Goal: Share content

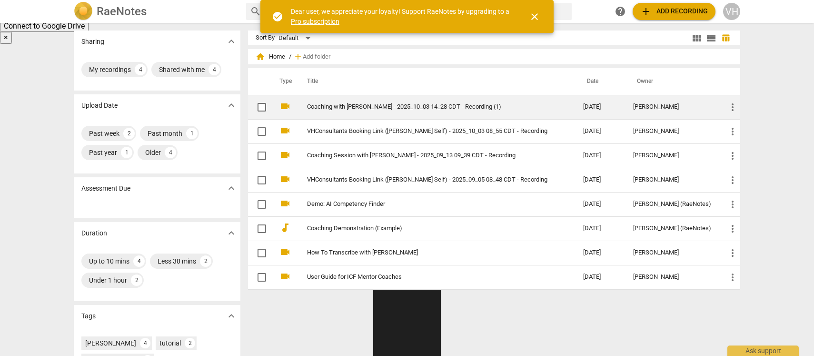
click at [344, 104] on link "Coaching with [PERSON_NAME] - 2025_10_03 14_28 CDT - Recording (1)" at bounding box center [428, 106] width 242 height 7
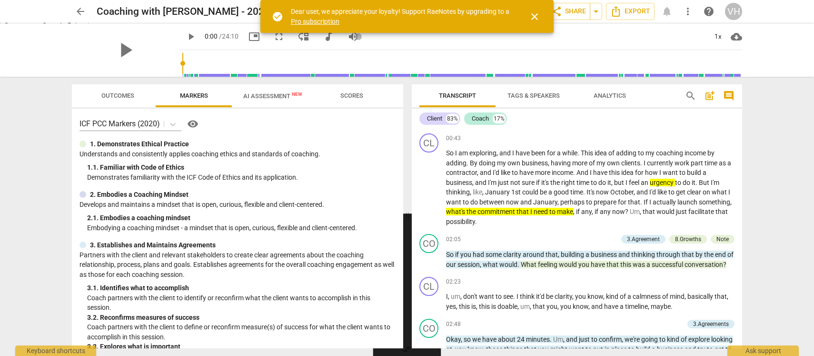
scroll to position [385, 0]
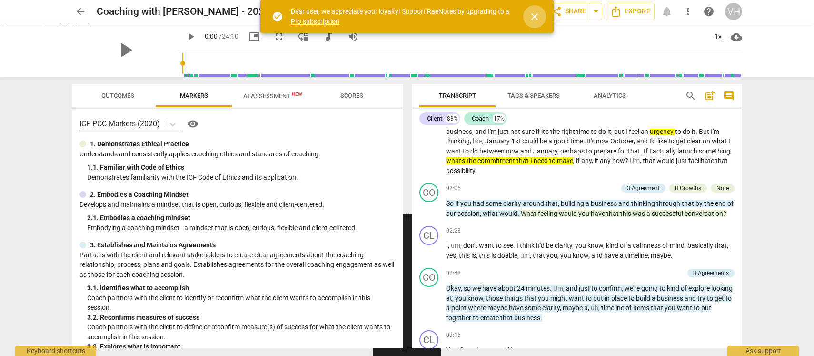
click at [535, 20] on span "close" at bounding box center [534, 16] width 11 height 11
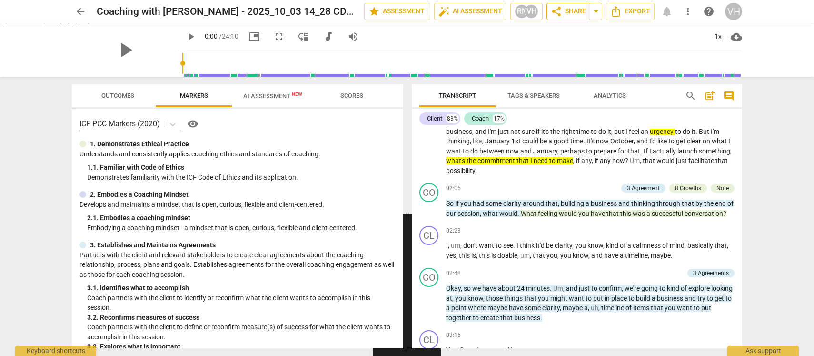
click at [575, 13] on span "share Share" at bounding box center [568, 11] width 35 height 11
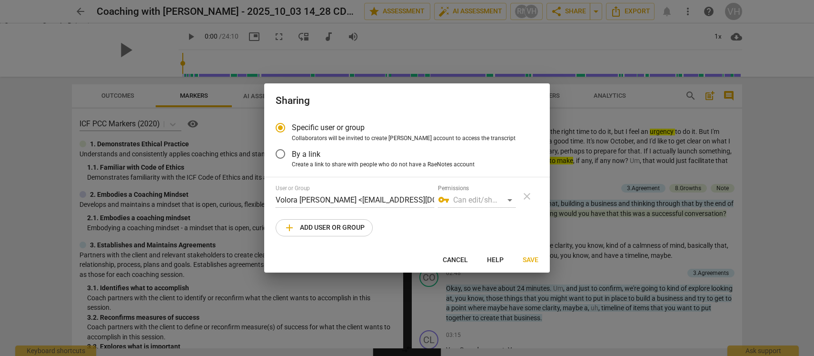
click at [340, 227] on span "add Add user or group" at bounding box center [324, 227] width 81 height 11
radio input "false"
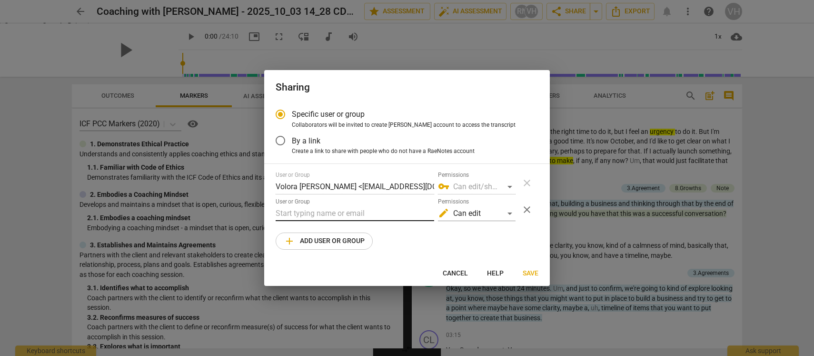
click at [336, 212] on input "text" at bounding box center [355, 213] width 159 height 15
paste input "Lyssa@LyssadeHart.com"
type input "Lyssa@LyssadeHart.com"
click at [526, 273] on span "Save" at bounding box center [531, 273] width 16 height 10
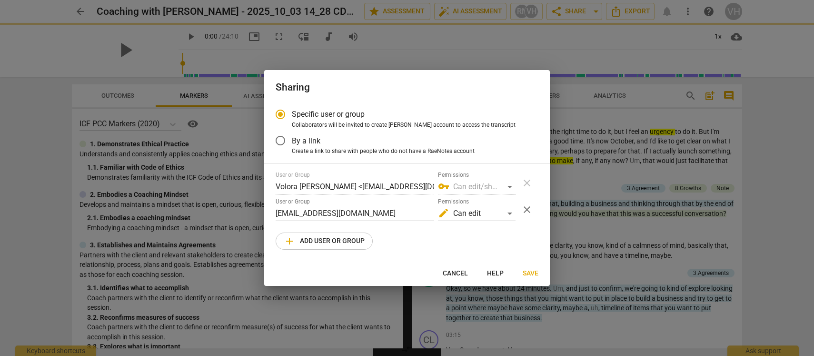
radio input "false"
type input "Lyssa deHart <lyssa@lyssadehart.com>"
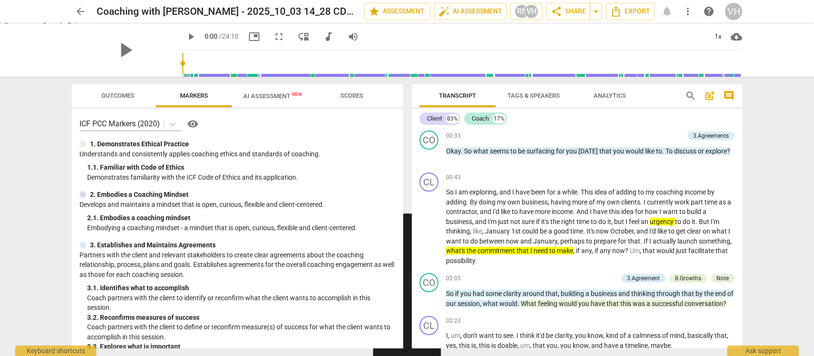
scroll to position [323, 0]
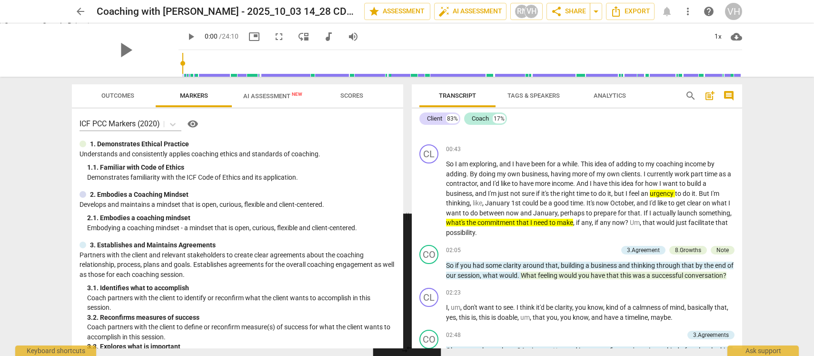
drag, startPoint x: 742, startPoint y: 155, endPoint x: 742, endPoint y: 164, distance: 9.5
click at [742, 164] on div "Transcript Tags & Speakers Analytics search post_add comment Client 83% Coach 1…" at bounding box center [579, 216] width 342 height 279
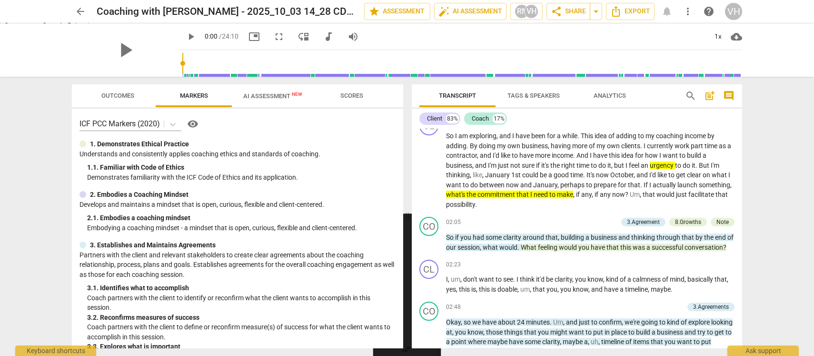
scroll to position [422, 0]
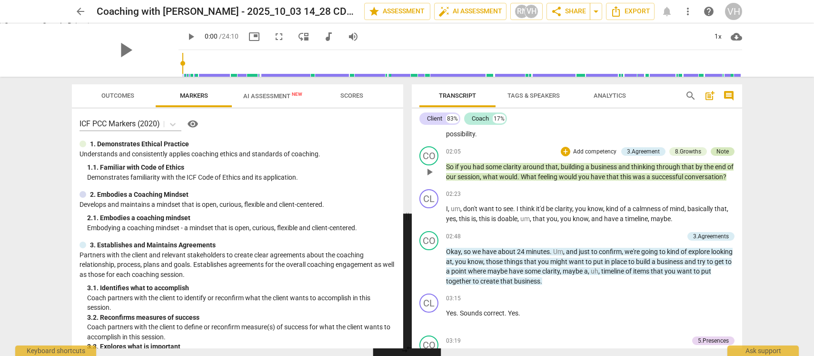
click at [723, 154] on div "Note" at bounding box center [722, 151] width 12 height 9
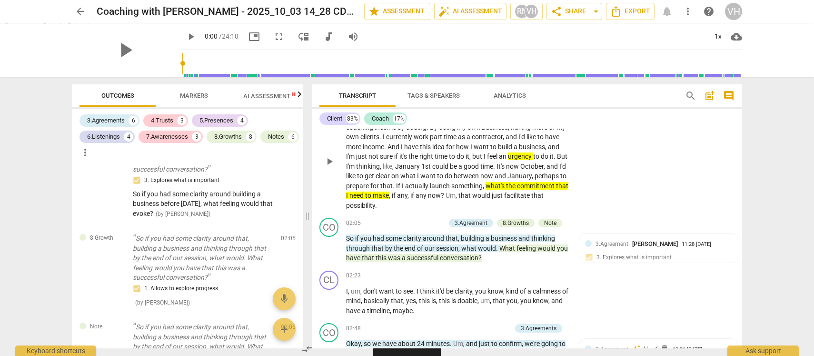
scroll to position [371, 0]
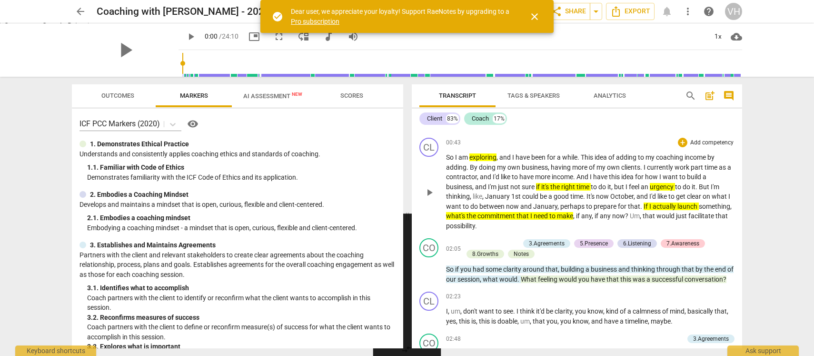
scroll to position [336, 0]
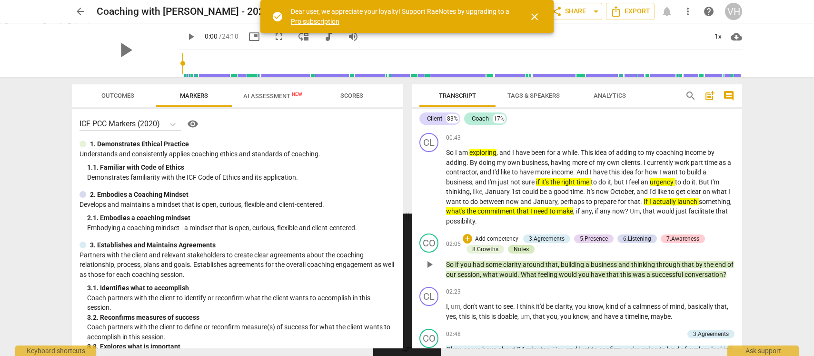
click at [526, 251] on div "Notes" at bounding box center [521, 249] width 15 height 9
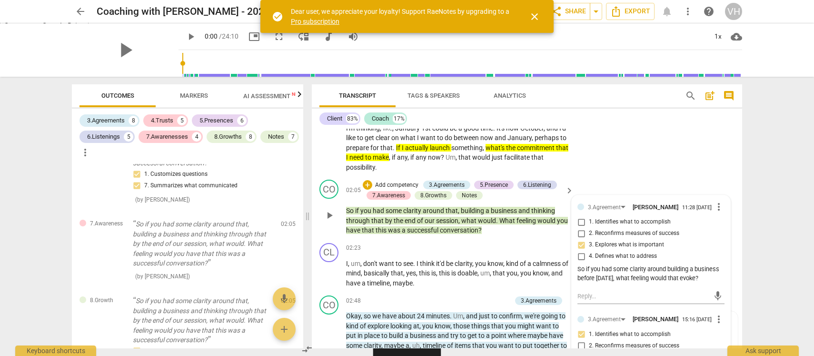
scroll to position [493, 0]
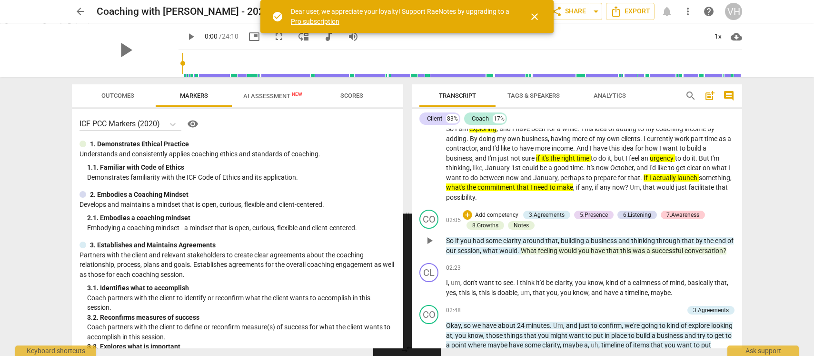
scroll to position [360, 0]
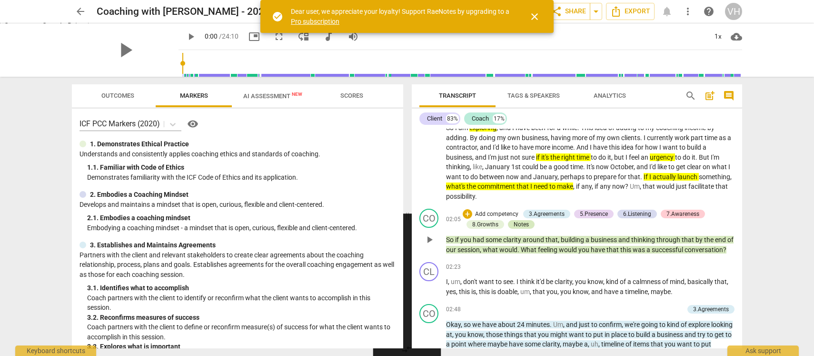
click at [518, 226] on div "Notes" at bounding box center [521, 224] width 15 height 9
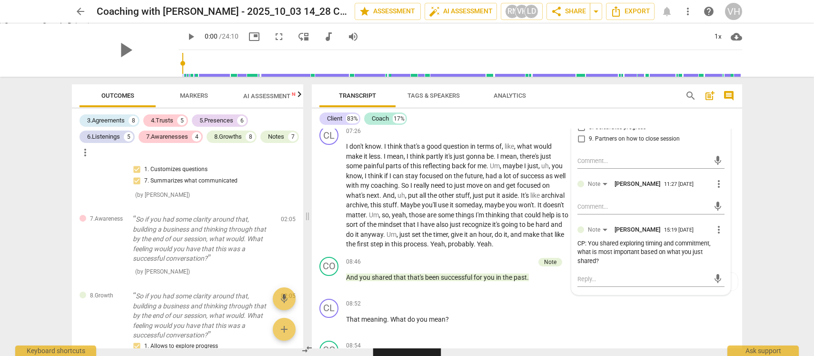
scroll to position [1183, 0]
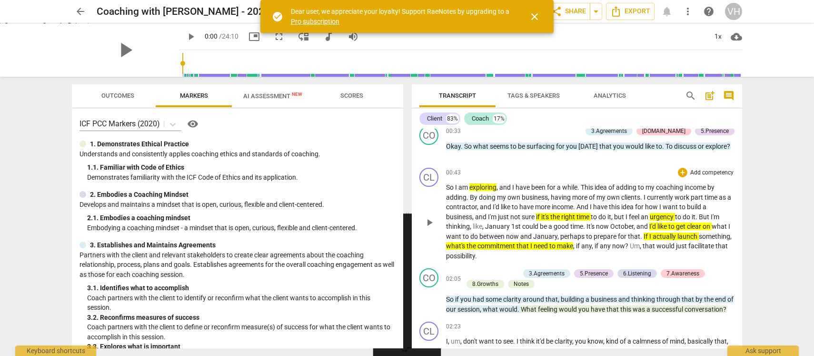
scroll to position [300, 0]
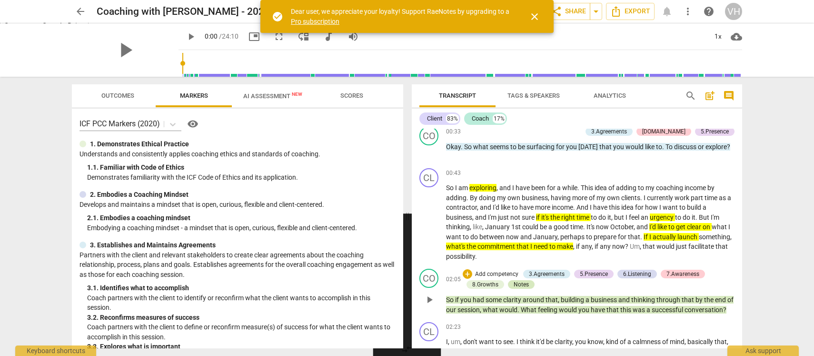
click at [522, 284] on div "Notes" at bounding box center [521, 284] width 15 height 9
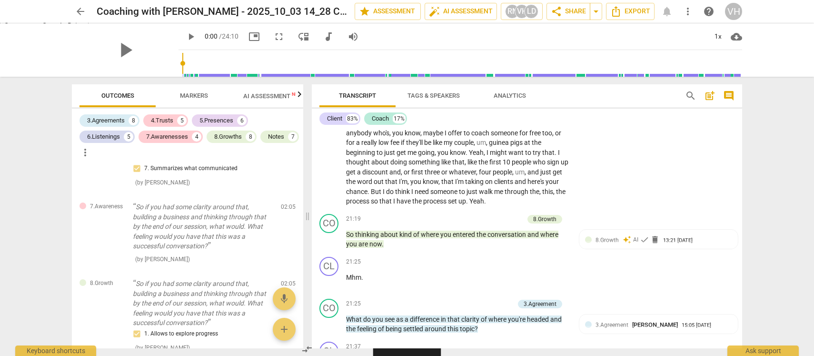
scroll to position [3069, 0]
